Goal: Find specific page/section: Find specific page/section

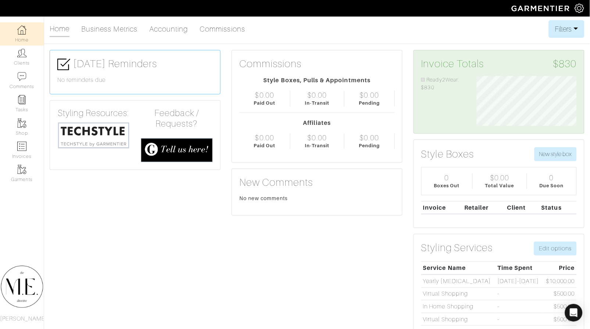
scroll to position [50, 111]
click at [32, 60] on link "Clients" at bounding box center [22, 57] width 44 height 23
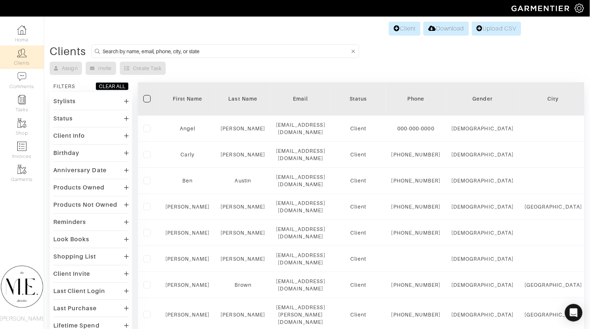
click at [175, 48] on input at bounding box center [226, 51] width 247 height 9
type input "summer gell"
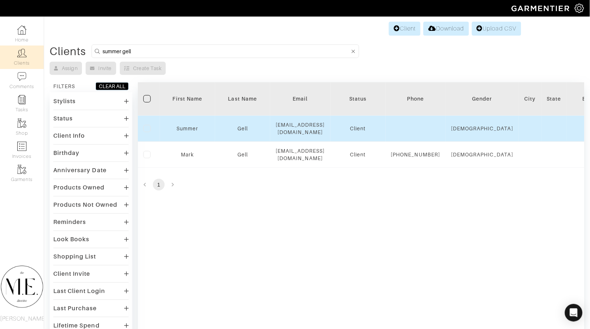
click at [183, 125] on div "Summer" at bounding box center [187, 128] width 44 height 7
click at [183, 129] on link "Summer" at bounding box center [187, 129] width 22 height 6
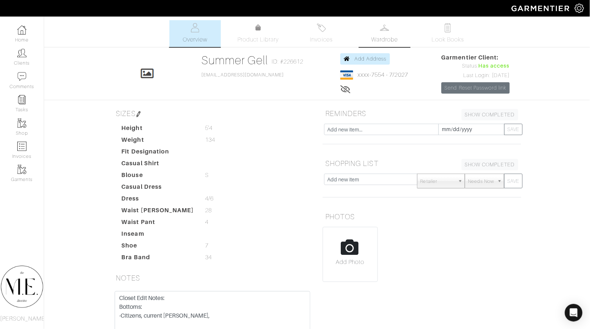
click at [379, 40] on span "Wardrobe" at bounding box center [384, 39] width 26 height 9
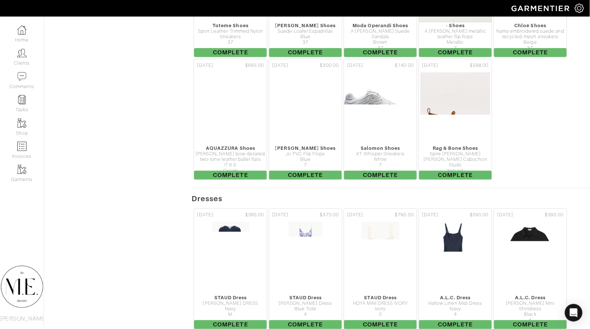
scroll to position [589, 0]
